Goal: Task Accomplishment & Management: Use online tool/utility

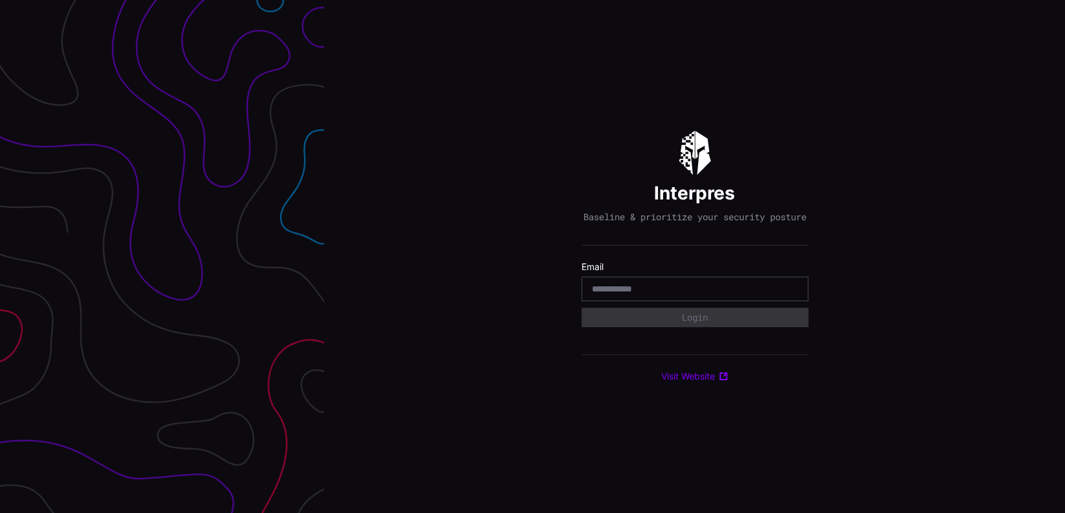
click at [700, 294] on input "email" at bounding box center [695, 289] width 206 height 12
type input "**********"
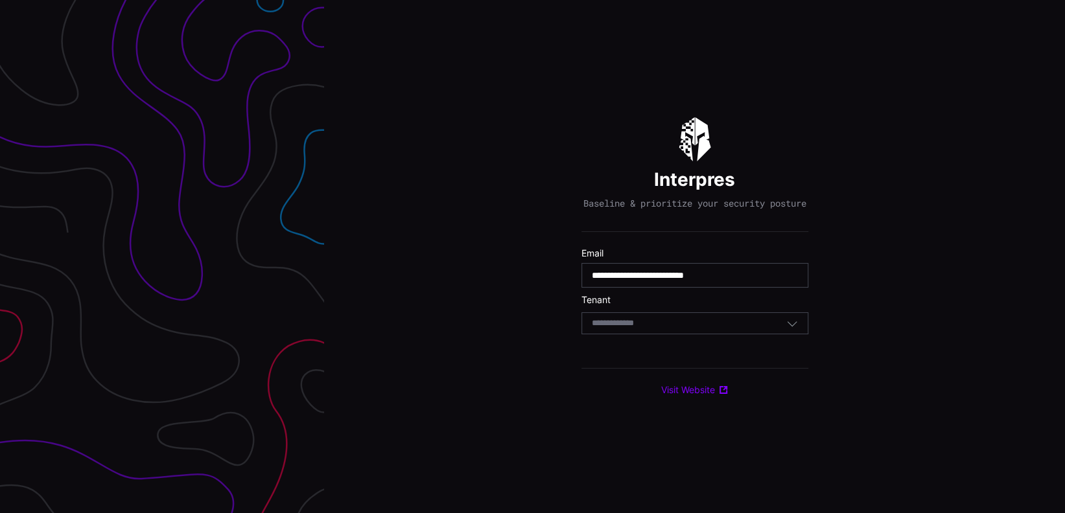
click at [746, 329] on div "Select Tenant" at bounding box center [689, 324] width 194 height 12
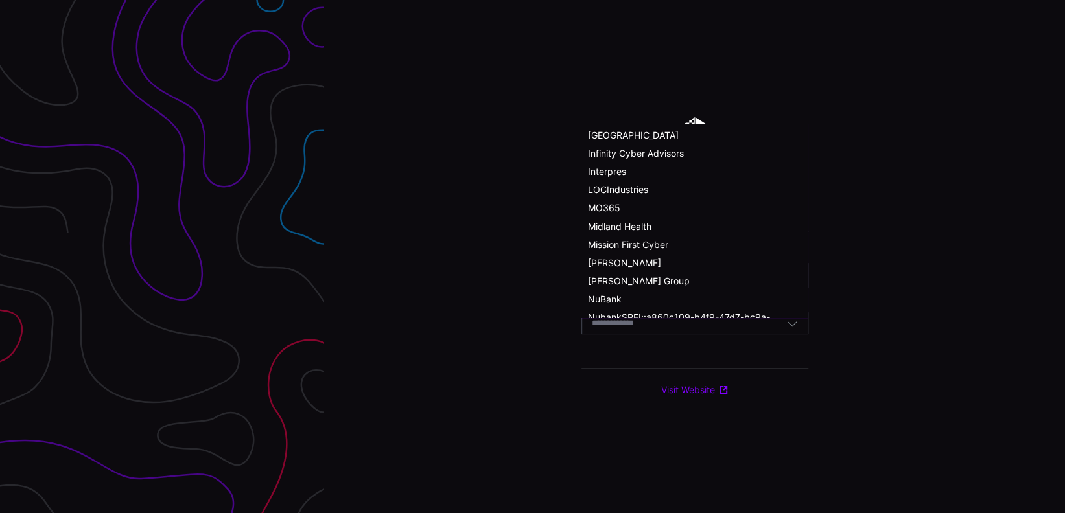
scroll to position [691, 0]
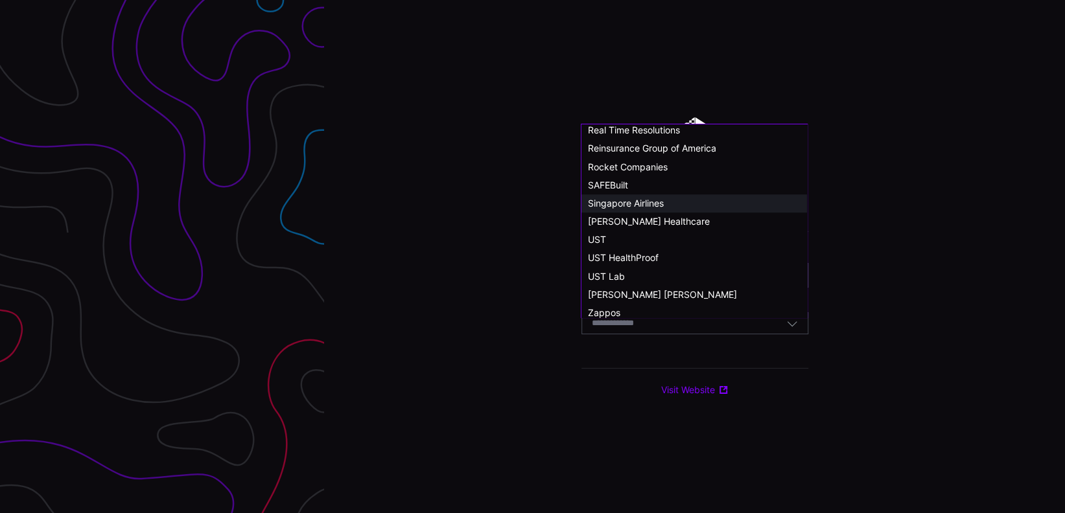
click at [703, 196] on div "Singapore Airlines" at bounding box center [694, 203] width 226 height 18
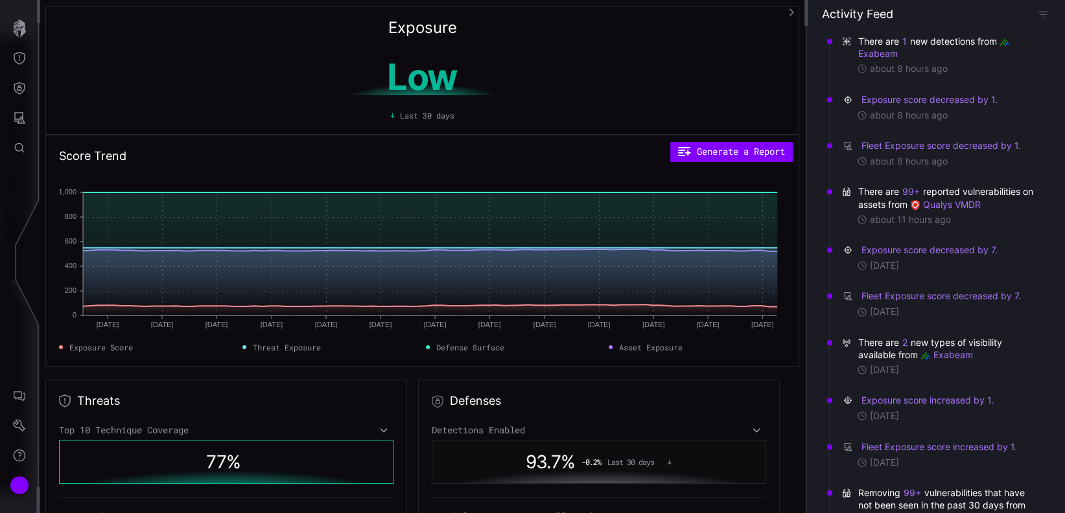
click at [418, 95] on h1 "Low" at bounding box center [423, 77] width 244 height 36
click at [391, 95] on h1 "Low" at bounding box center [423, 77] width 244 height 36
click at [390, 95] on h1 "Low" at bounding box center [423, 77] width 244 height 36
click at [19, 27] on icon "button" at bounding box center [19, 28] width 13 height 18
click at [752, 150] on button "Generate a Report" at bounding box center [730, 151] width 119 height 19
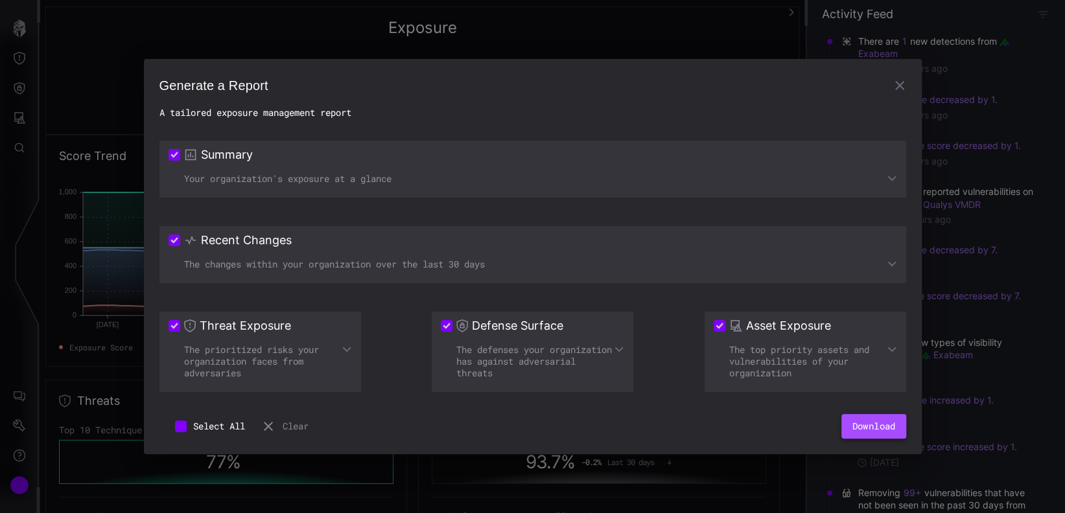
click at [849, 428] on button "Download" at bounding box center [873, 426] width 64 height 25
